Goal: Transaction & Acquisition: Purchase product/service

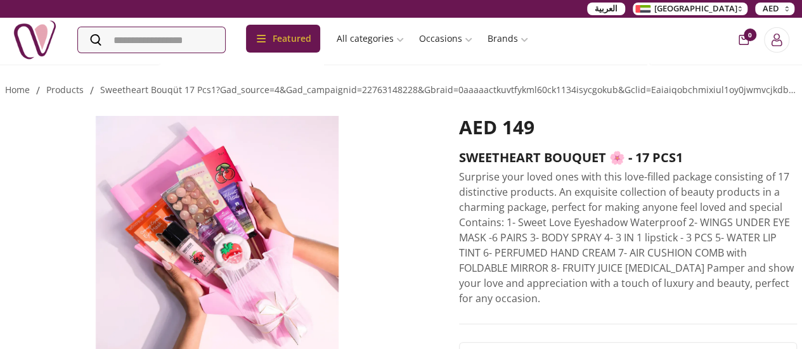
click at [37, 31] on img at bounding box center [35, 40] width 44 height 44
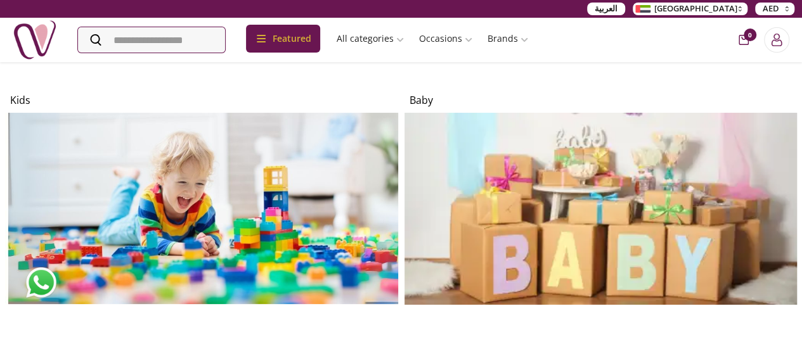
scroll to position [2553, 0]
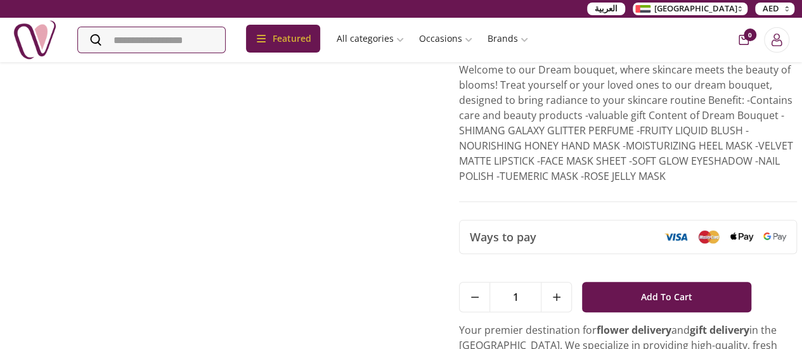
scroll to position [108, 0]
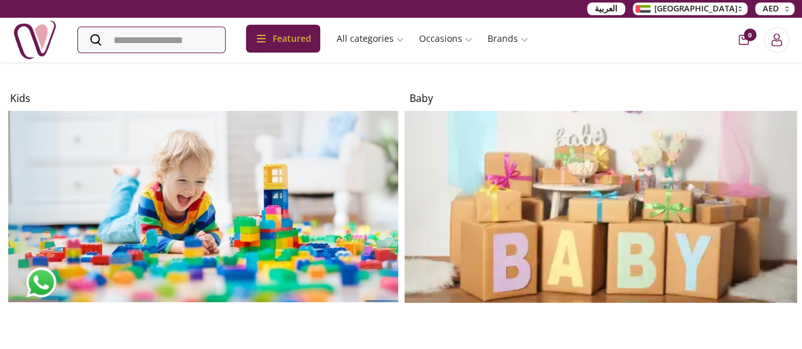
scroll to position [2558, 0]
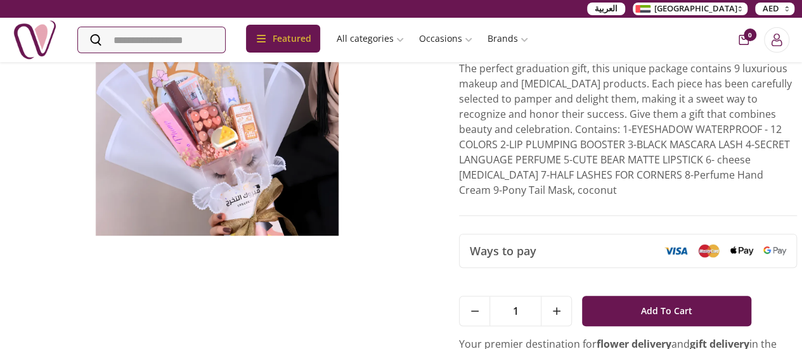
scroll to position [126, 0]
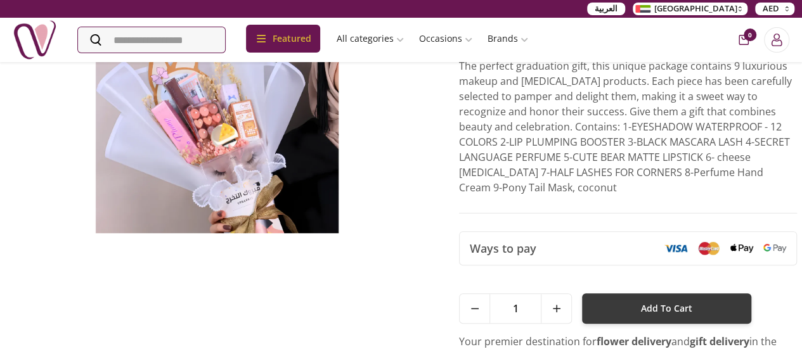
click at [655, 318] on button "Add To Cart" at bounding box center [666, 308] width 169 height 30
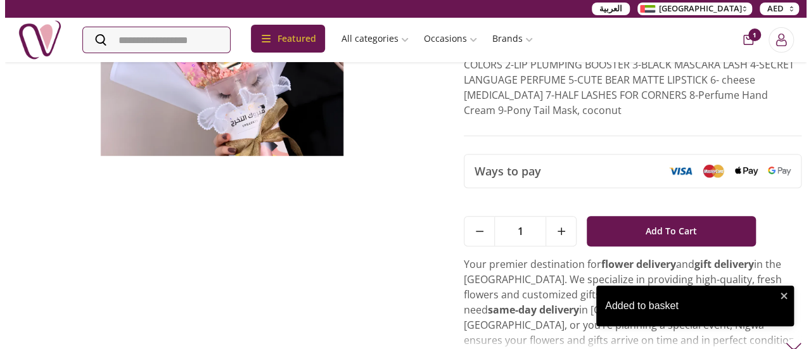
scroll to position [0, 0]
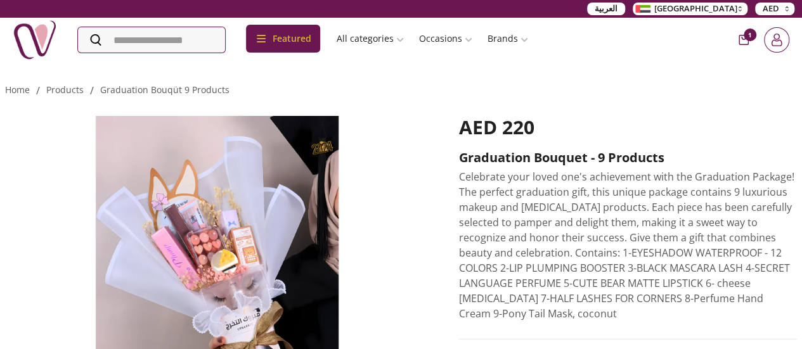
click at [776, 39] on icon "Login" at bounding box center [776, 40] width 13 height 13
click at [557, 38] on div "Login with your email terms & policy Email Login Or" at bounding box center [401, 174] width 314 height 300
click at [744, 34] on span "1" at bounding box center [750, 35] width 13 height 13
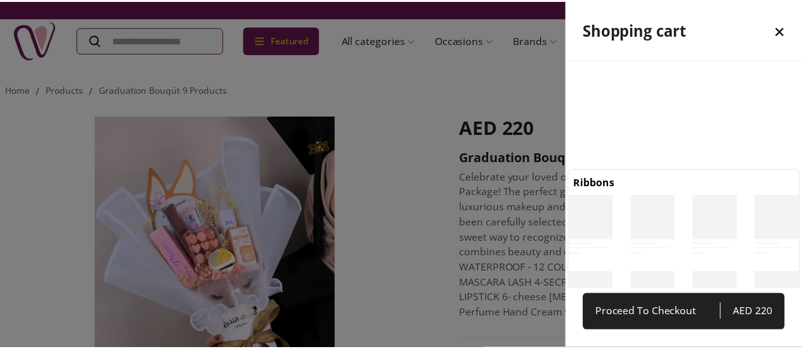
scroll to position [5, 5]
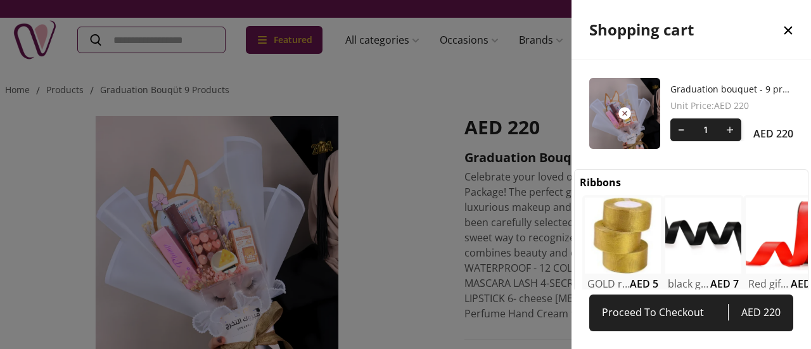
click at [684, 91] on link "Graduation bouquet - 9 products" at bounding box center [732, 89] width 123 height 13
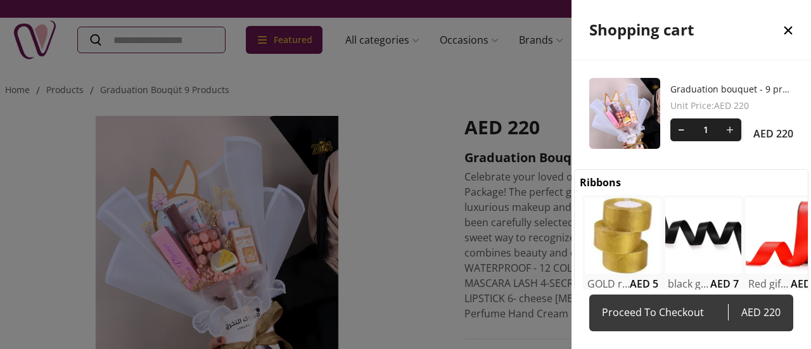
click at [650, 313] on span "Proceed To Checkout" at bounding box center [665, 313] width 126 height 18
select select "**********"
